Goal: Check status: Check status

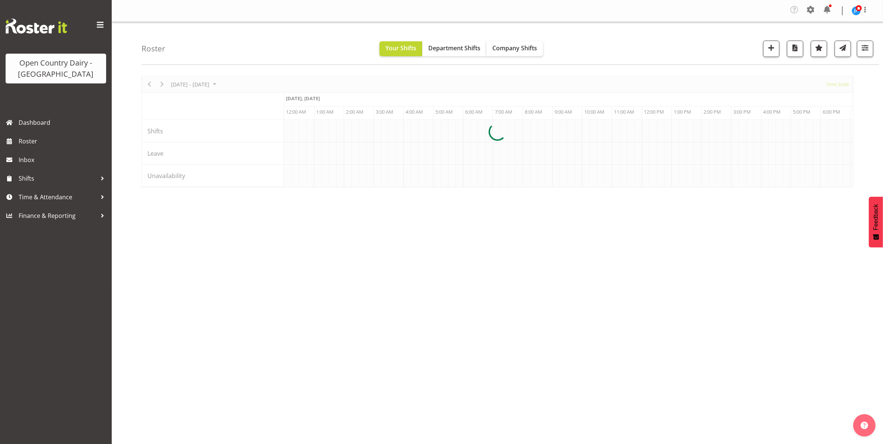
scroll to position [0, 715]
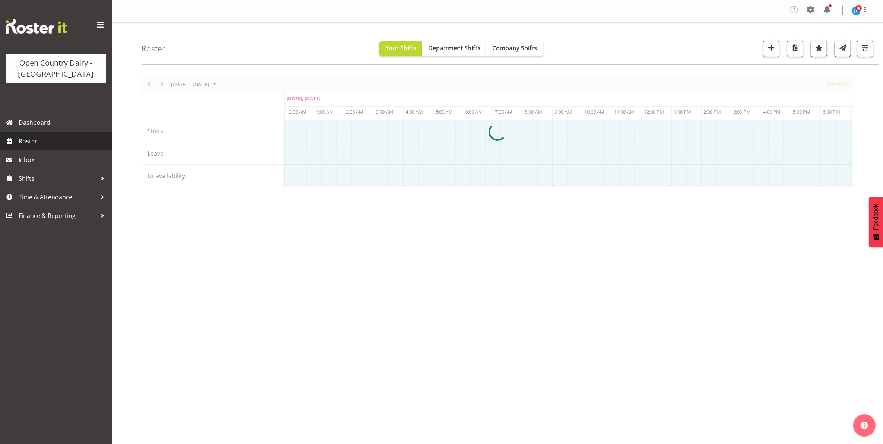
click at [28, 138] on span "Roster" at bounding box center [63, 141] width 89 height 11
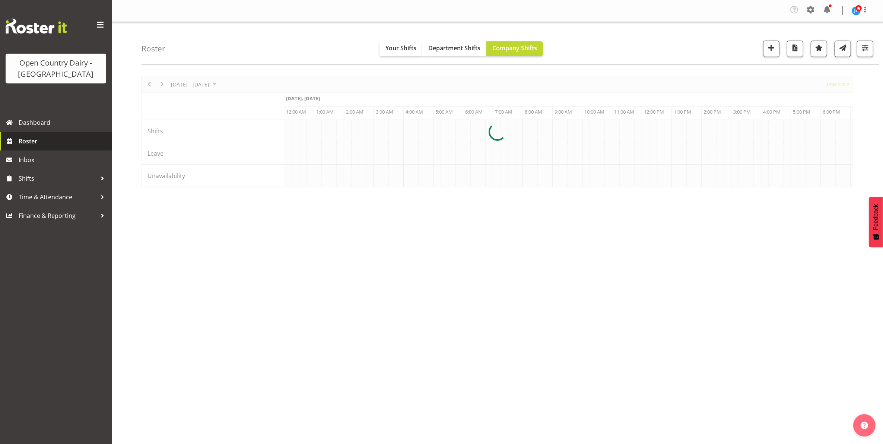
scroll to position [0, 715]
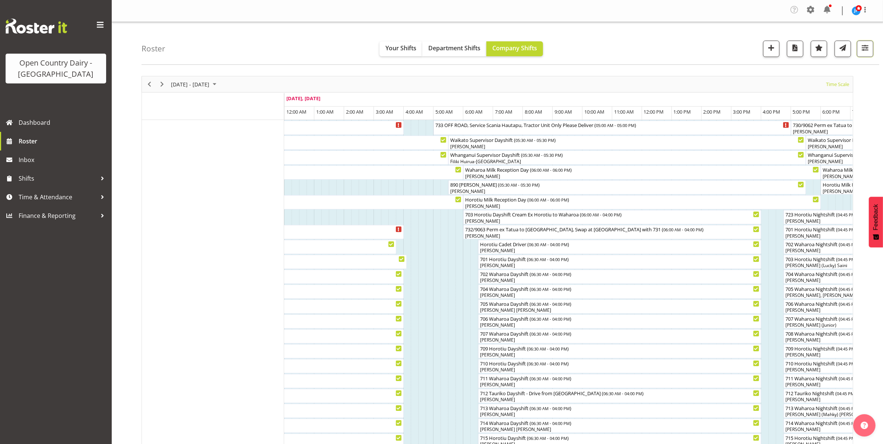
drag, startPoint x: 866, startPoint y: 47, endPoint x: 866, endPoint y: 59, distance: 12.3
click at [866, 47] on span "button" at bounding box center [865, 48] width 10 height 10
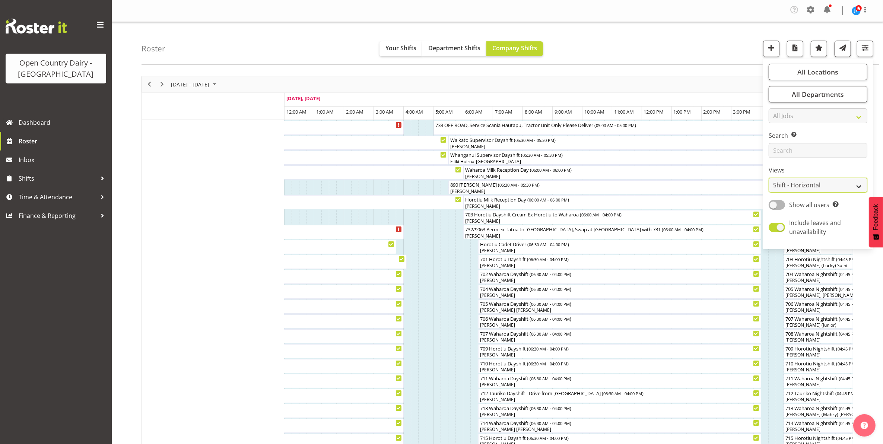
click at [815, 183] on select "Staff Role Shift - Horizontal Shift - Vertical Staff - Location" at bounding box center [817, 185] width 99 height 15
select select "staff"
click at [769, 178] on select "Staff Role Shift - Horizontal Shift - Vertical Staff - Location" at bounding box center [817, 185] width 99 height 15
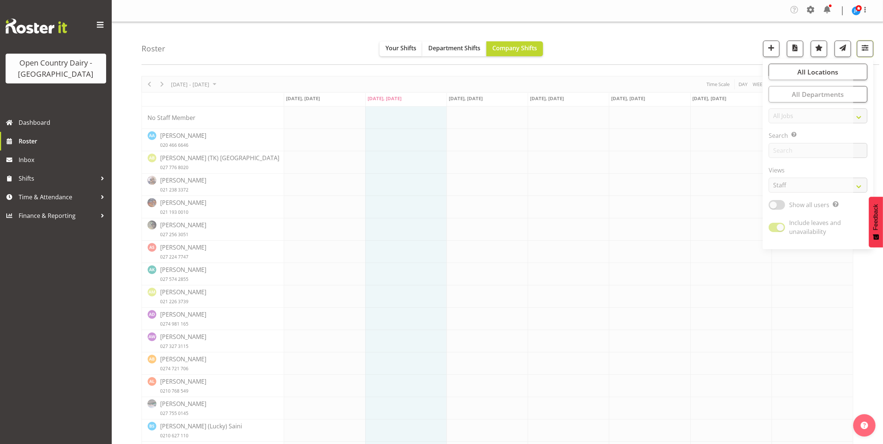
click at [864, 49] on span "button" at bounding box center [865, 48] width 10 height 10
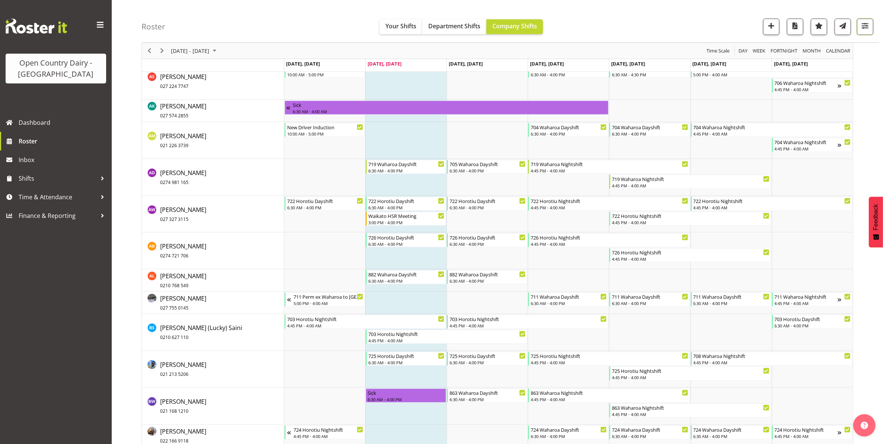
scroll to position [558, 0]
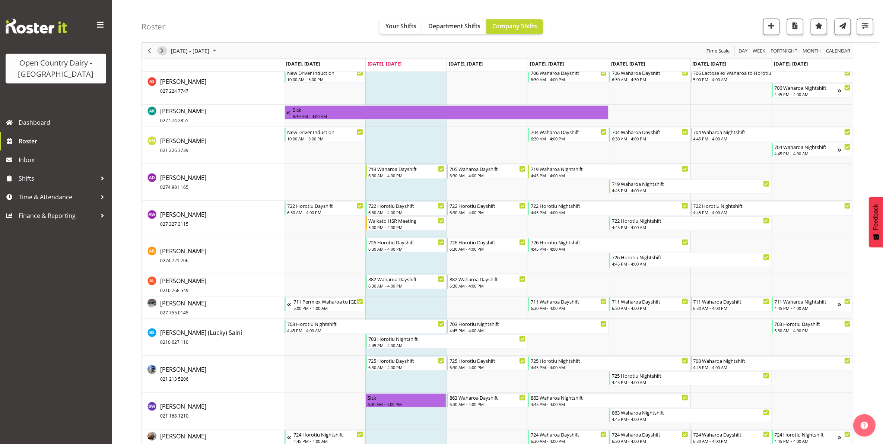
click at [161, 50] on span "Next" at bounding box center [161, 50] width 9 height 9
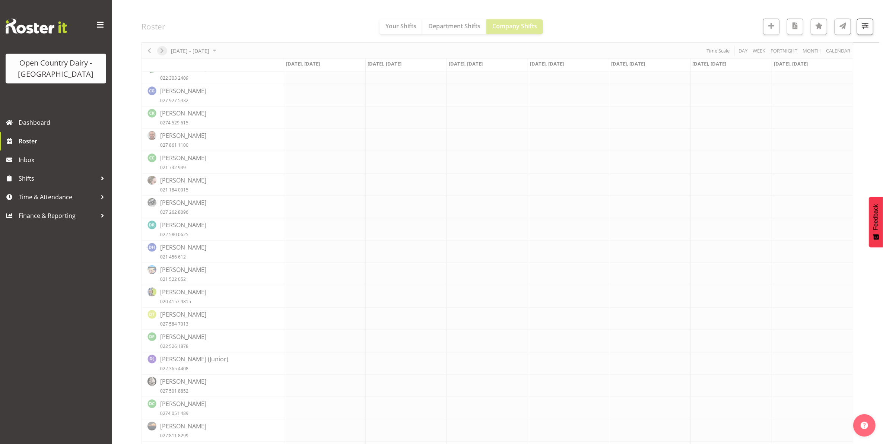
scroll to position [0, 0]
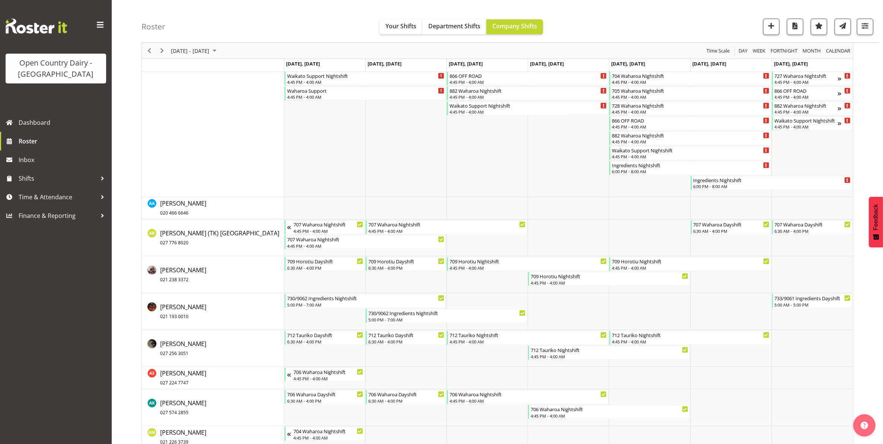
scroll to position [279, 0]
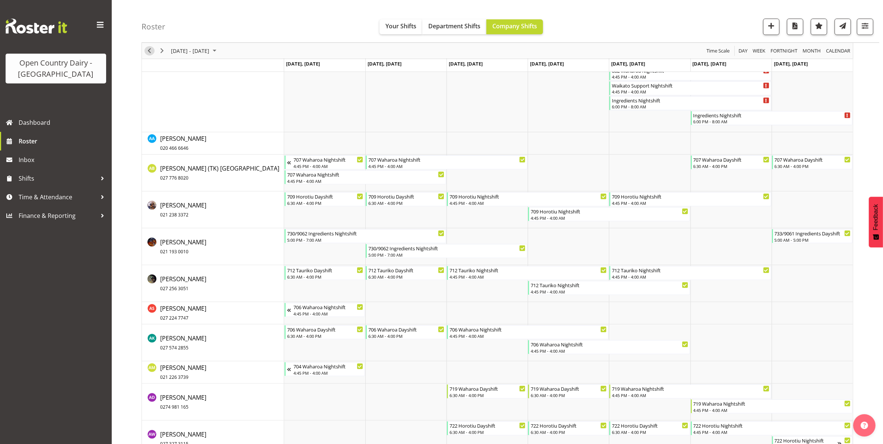
drag, startPoint x: 151, startPoint y: 49, endPoint x: 5, endPoint y: 51, distance: 146.0
click at [151, 49] on span "Previous" at bounding box center [149, 50] width 9 height 9
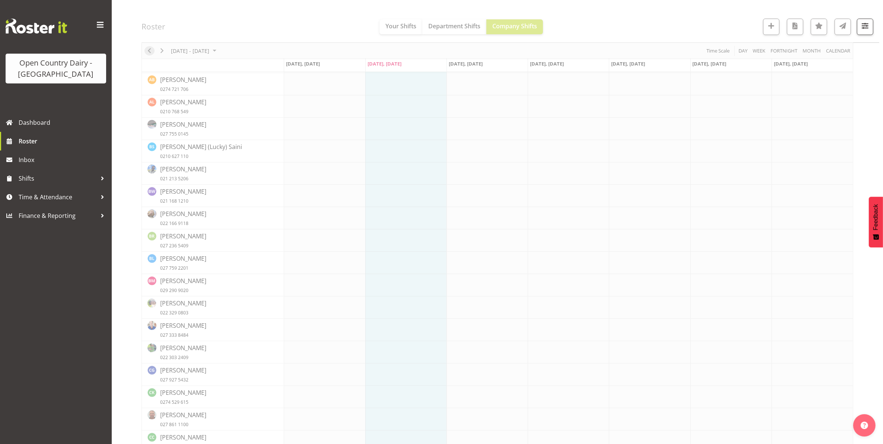
scroll to position [0, 0]
